Goal: Task Accomplishment & Management: Use online tool/utility

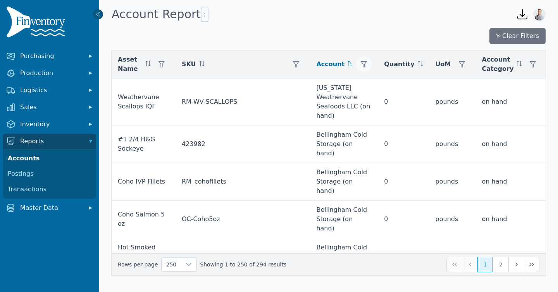
click at [356, 62] on button "button" at bounding box center [364, 65] width 16 height 16
click at [348, 38] on div "Clear Filters" at bounding box center [329, 36] width 434 height 16
click at [159, 62] on icon "button" at bounding box center [162, 64] width 6 height 6
click at [233, 50] on div "Clear Filters Asset Name SKU Account Quantity UoM Account Category Link Weather…" at bounding box center [329, 152] width 434 height 248
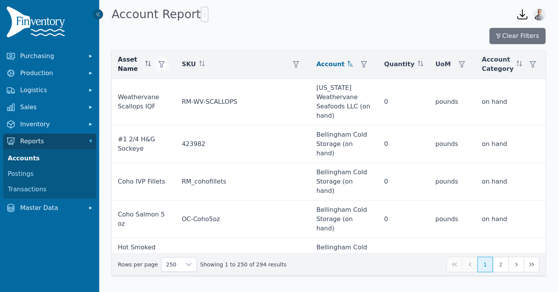
click at [159, 64] on icon "button" at bounding box center [162, 64] width 6 height 6
click at [228, 86] on icon at bounding box center [228, 85] width 5 height 3
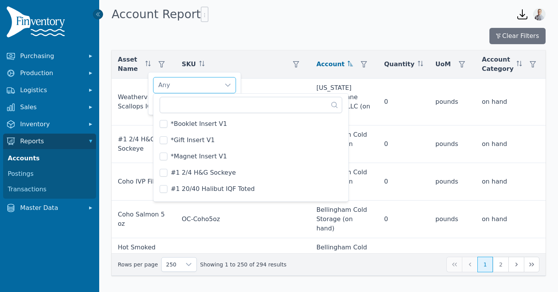
click at [228, 86] on icon at bounding box center [228, 85] width 5 height 3
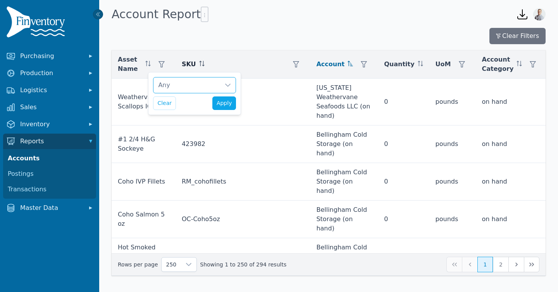
click at [190, 63] on div "SKU" at bounding box center [243, 65] width 123 height 16
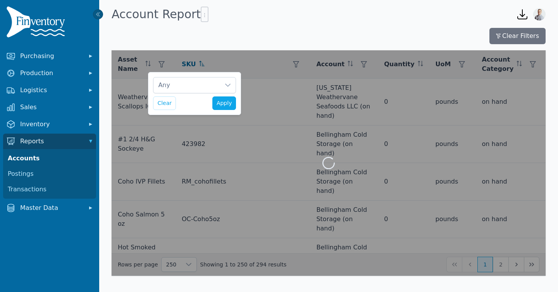
click at [219, 93] on div "Any Clear Apply" at bounding box center [194, 93] width 93 height 43
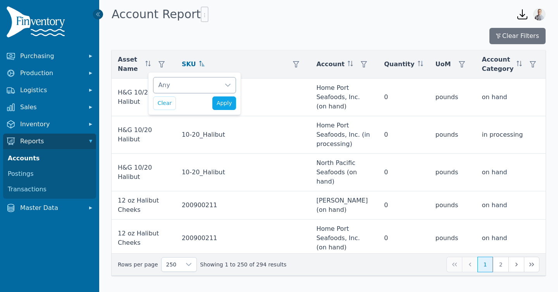
click at [219, 87] on div "Any" at bounding box center [187, 86] width 67 height 16
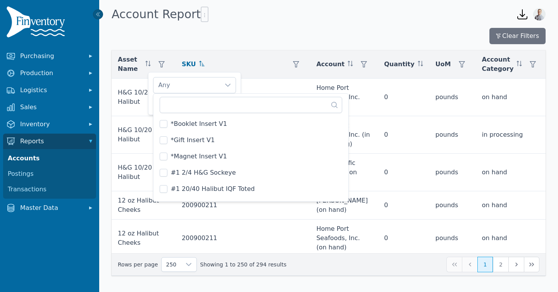
click at [294, 47] on div "Clear Filters Asset Name SKU Account Quantity UoM Account Category Link H&G 10/…" at bounding box center [329, 152] width 434 height 248
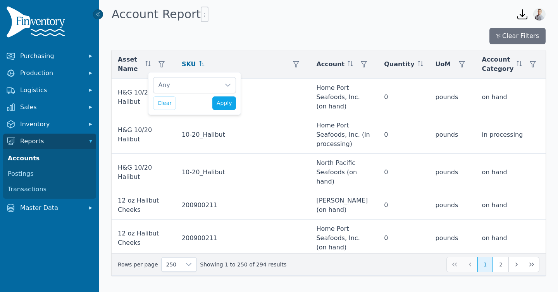
click at [290, 38] on div "Clear Filters" at bounding box center [329, 36] width 434 height 16
click at [530, 64] on icon "button" at bounding box center [533, 64] width 6 height 6
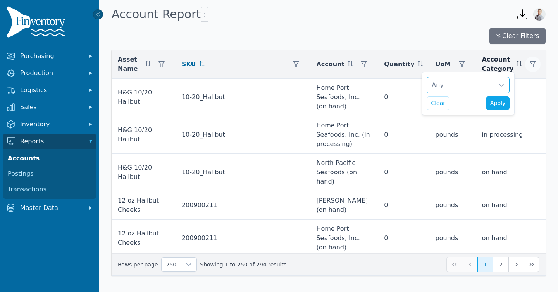
scroll to position [8, 5]
click at [484, 86] on div "Any" at bounding box center [460, 86] width 67 height 16
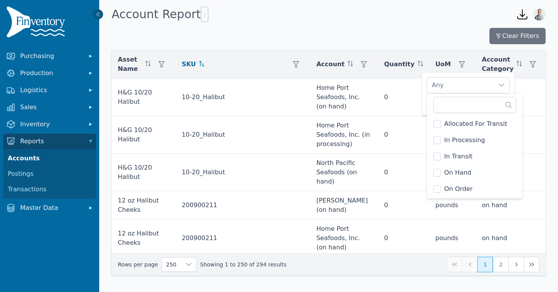
click at [420, 38] on div "Clear Filters" at bounding box center [329, 36] width 434 height 16
